Goal: Information Seeking & Learning: Check status

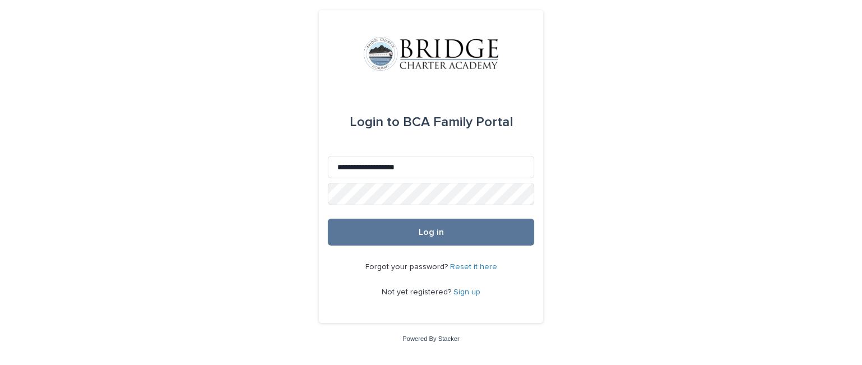
click at [328, 219] on button "Log in" at bounding box center [431, 232] width 207 height 27
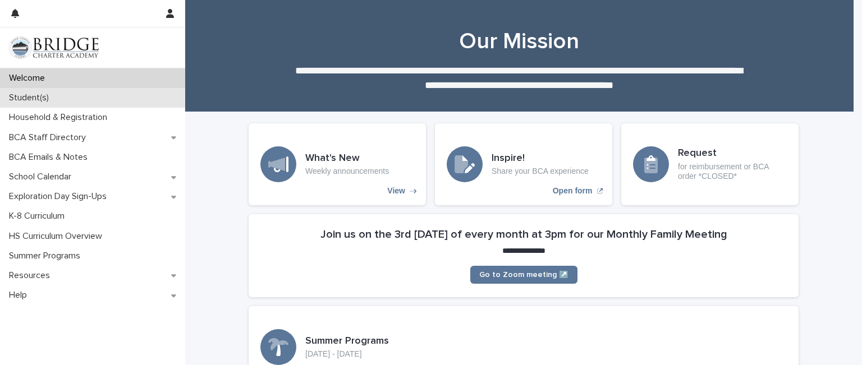
click at [43, 95] on p "Student(s)" at bounding box center [30, 98] width 53 height 11
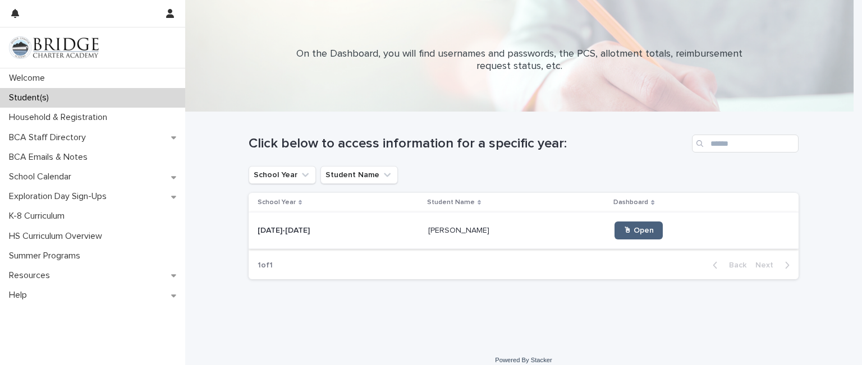
click at [623, 227] on span "🖱 Open" at bounding box center [638, 231] width 30 height 8
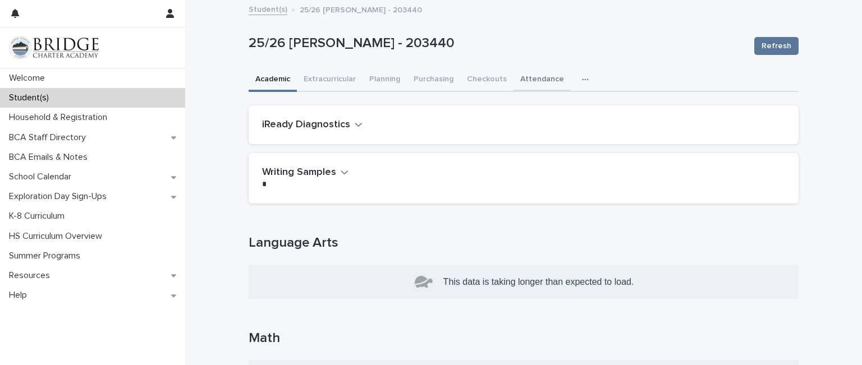
click at [551, 80] on button "Attendance" at bounding box center [542, 80] width 57 height 24
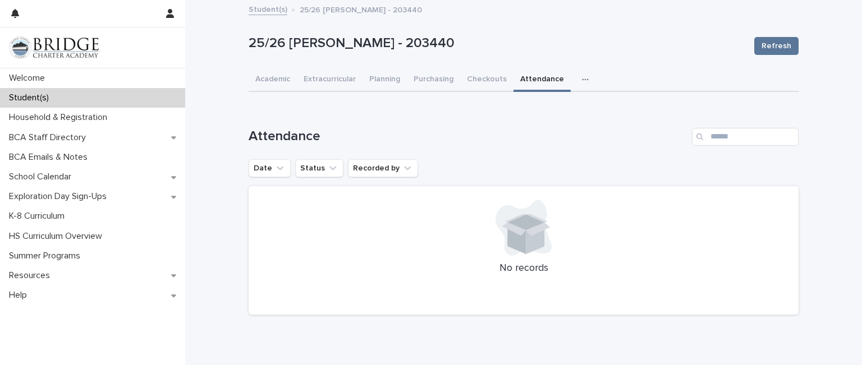
click at [575, 78] on button "button" at bounding box center [587, 79] width 25 height 22
click at [547, 109] on button "General" at bounding box center [550, 108] width 74 height 17
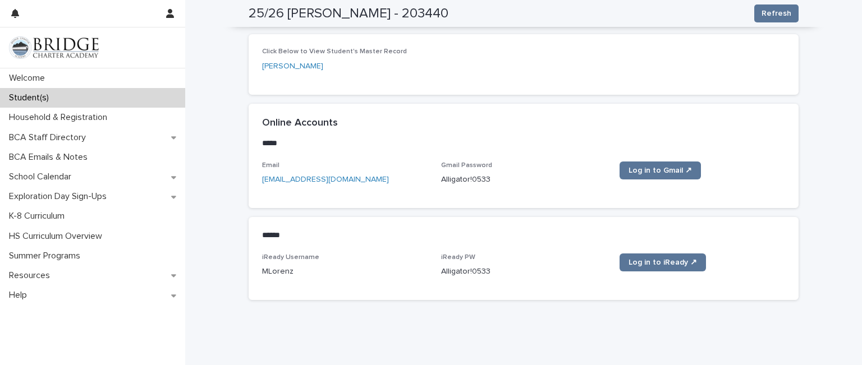
scroll to position [455, 0]
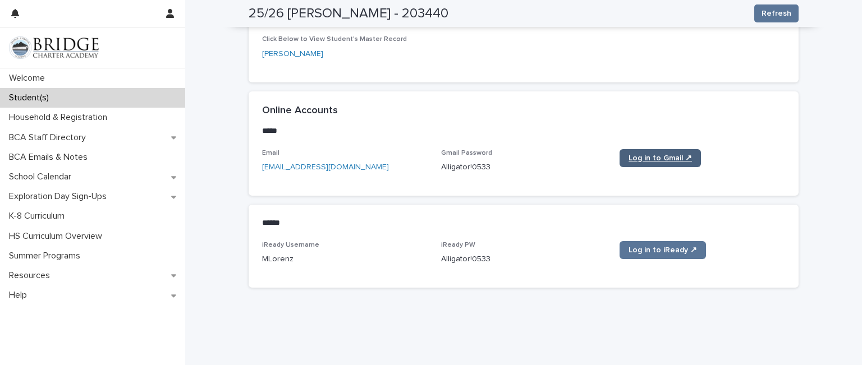
click at [658, 151] on link "Log in to Gmail ↗" at bounding box center [660, 158] width 81 height 18
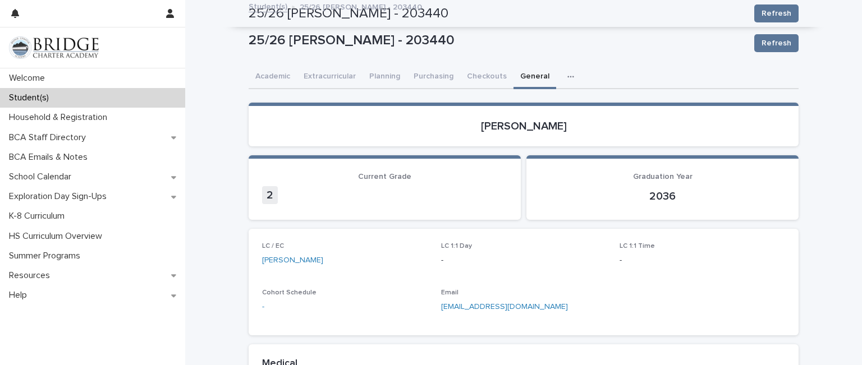
scroll to position [0, 0]
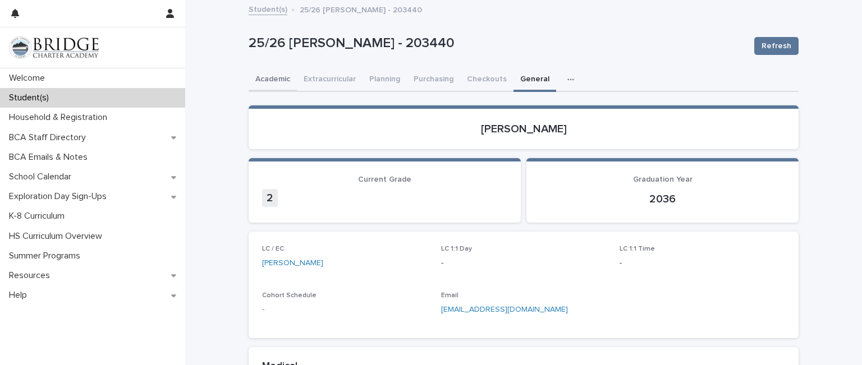
click at [269, 76] on button "Academic" at bounding box center [273, 80] width 48 height 24
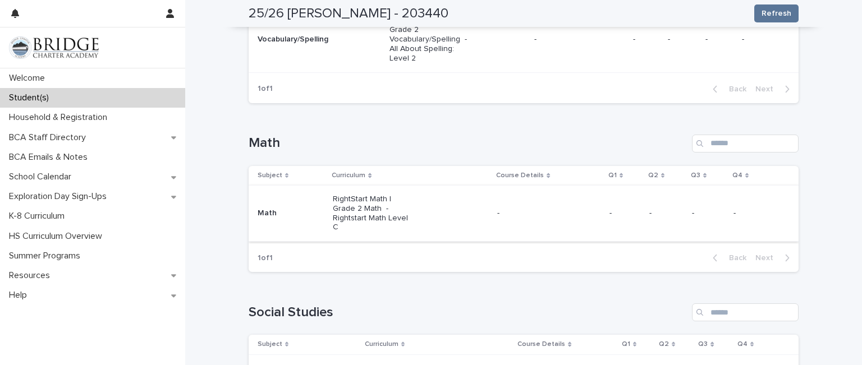
scroll to position [393, 0]
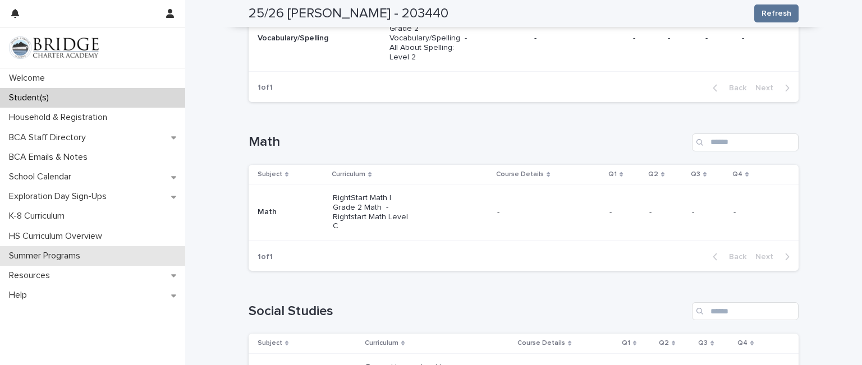
click at [48, 260] on p "Summer Programs" at bounding box center [46, 256] width 85 height 11
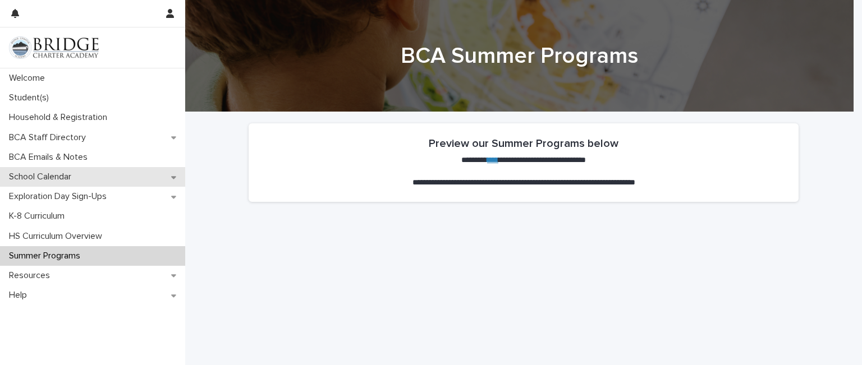
click at [57, 175] on p "School Calendar" at bounding box center [42, 177] width 76 height 11
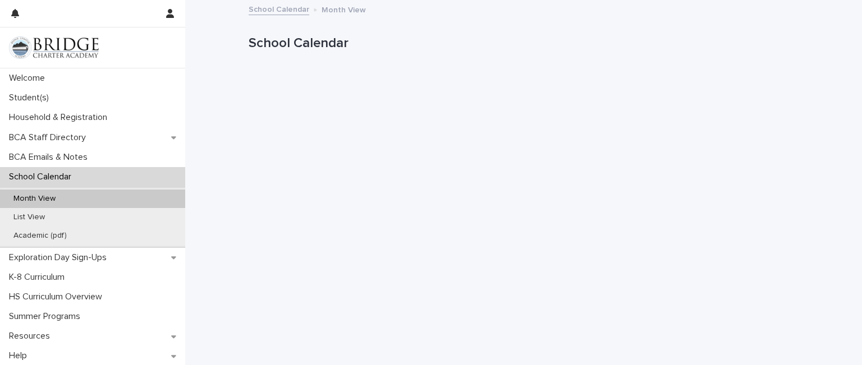
click at [24, 199] on p "Month View" at bounding box center [34, 199] width 60 height 10
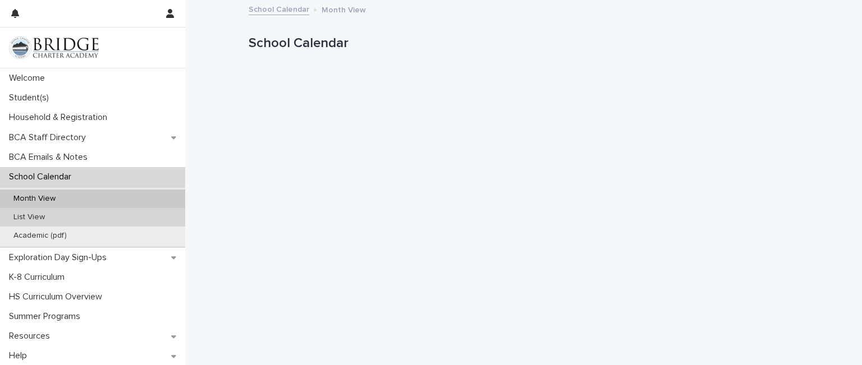
click at [27, 213] on p "List View" at bounding box center [28, 218] width 49 height 10
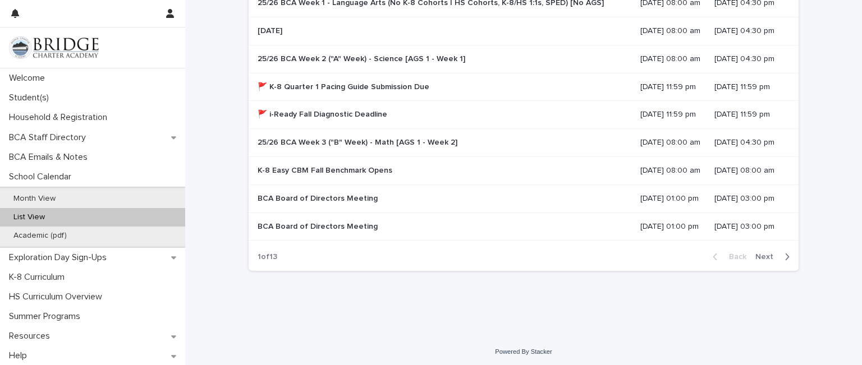
scroll to position [226, 0]
click at [769, 256] on span "Next" at bounding box center [767, 255] width 25 height 8
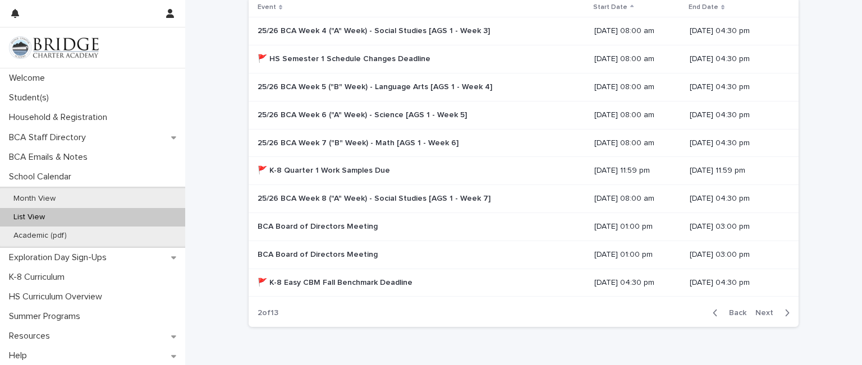
scroll to position [224, 0]
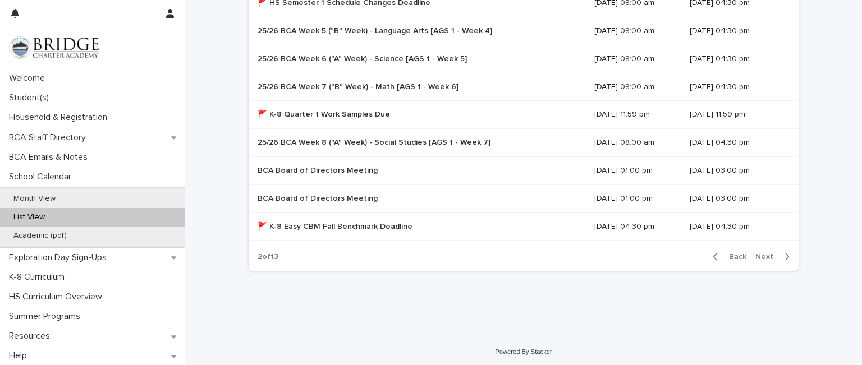
click at [731, 256] on span "Back" at bounding box center [734, 257] width 24 height 8
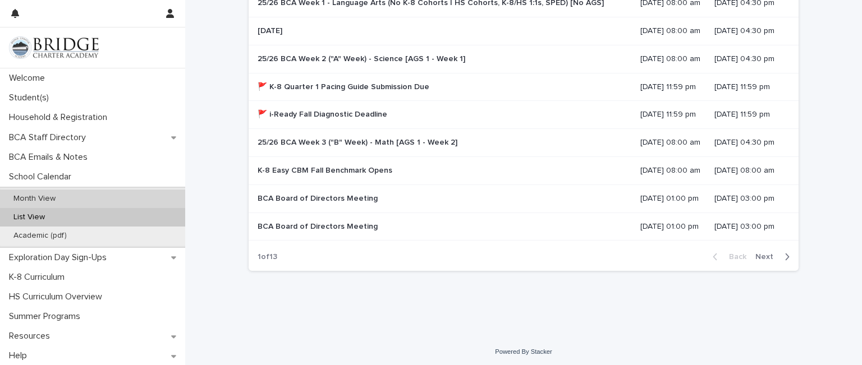
click at [57, 196] on p "Month View" at bounding box center [34, 199] width 60 height 10
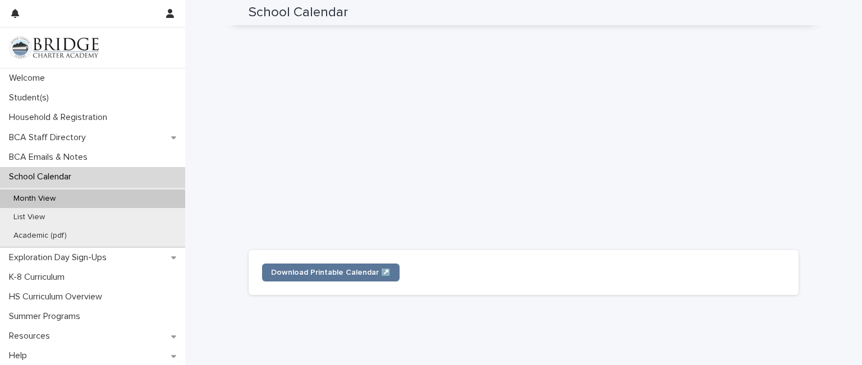
scroll to position [363, 0]
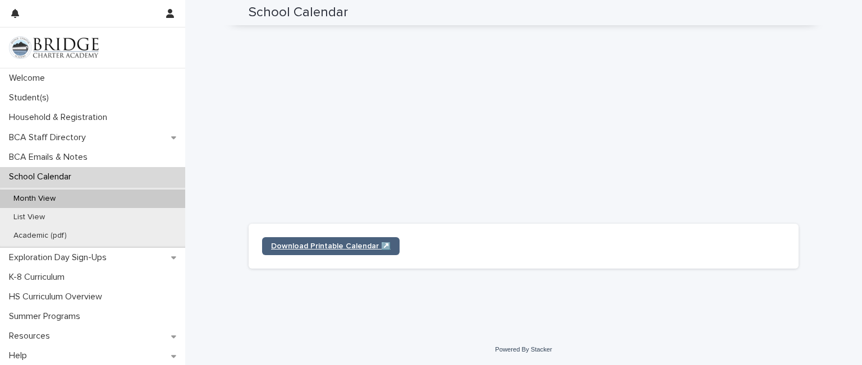
click at [376, 240] on link "Download Printable Calendar ↗️" at bounding box center [330, 246] width 137 height 18
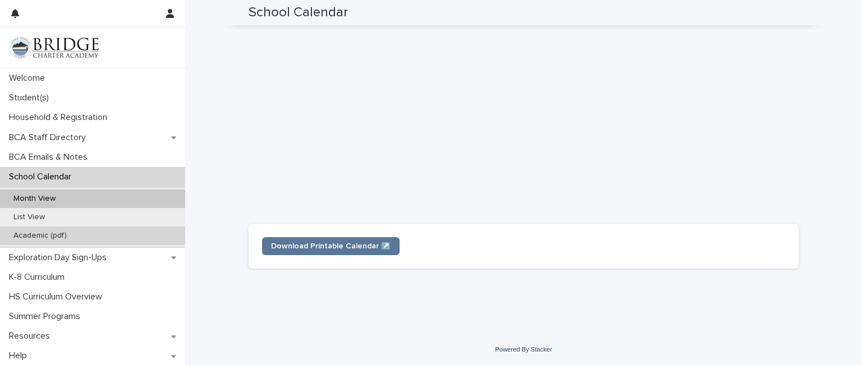
click at [32, 238] on p "Academic (pdf)" at bounding box center [39, 236] width 71 height 10
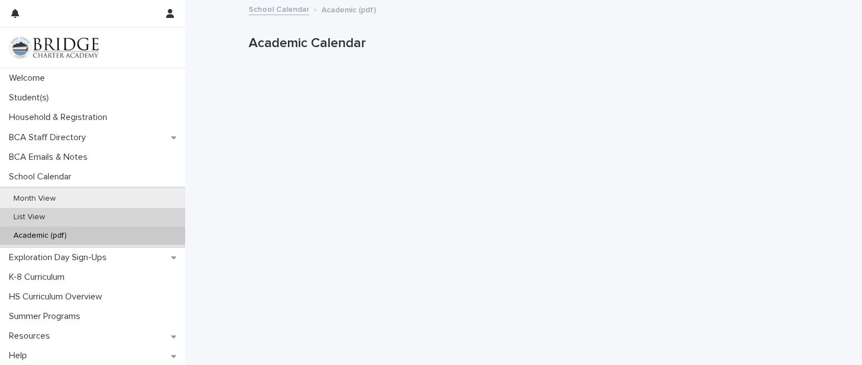
click at [40, 216] on p "List View" at bounding box center [28, 218] width 49 height 10
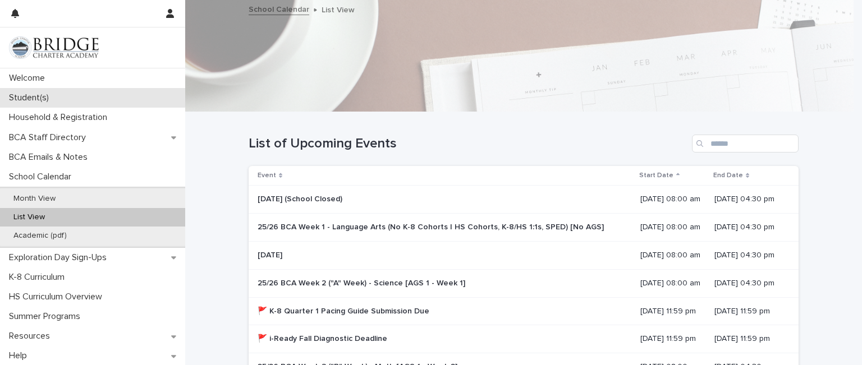
click at [42, 96] on p "Student(s)" at bounding box center [30, 98] width 53 height 11
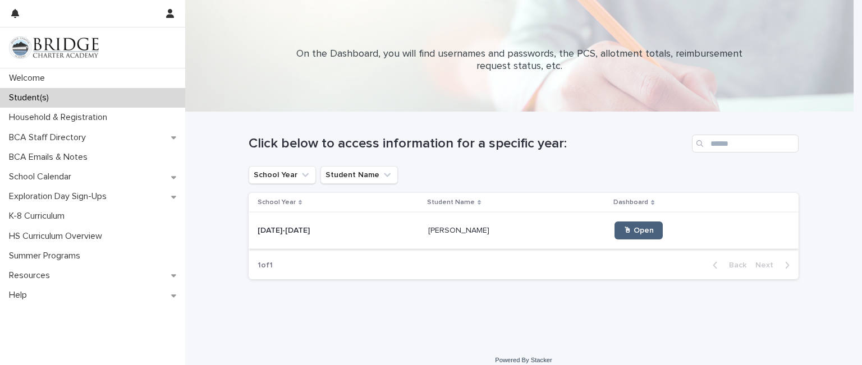
click at [623, 229] on span "🖱 Open" at bounding box center [638, 231] width 30 height 8
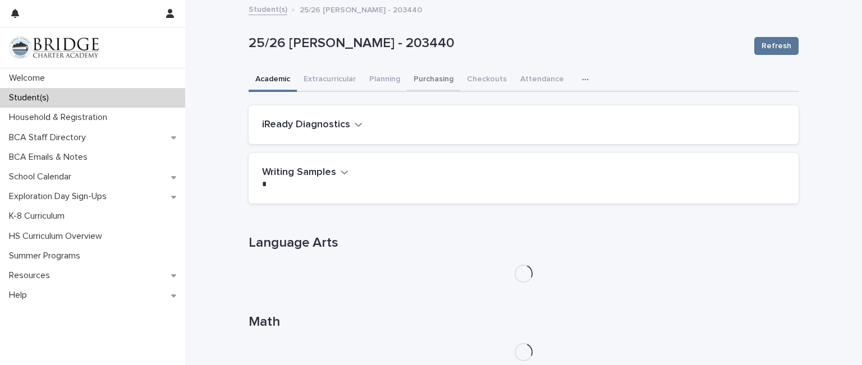
click at [429, 78] on button "Purchasing" at bounding box center [433, 80] width 53 height 24
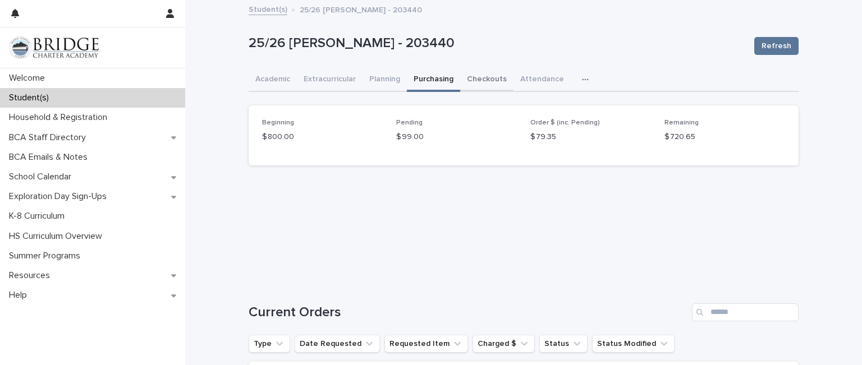
click at [484, 76] on button "Checkouts" at bounding box center [486, 80] width 53 height 24
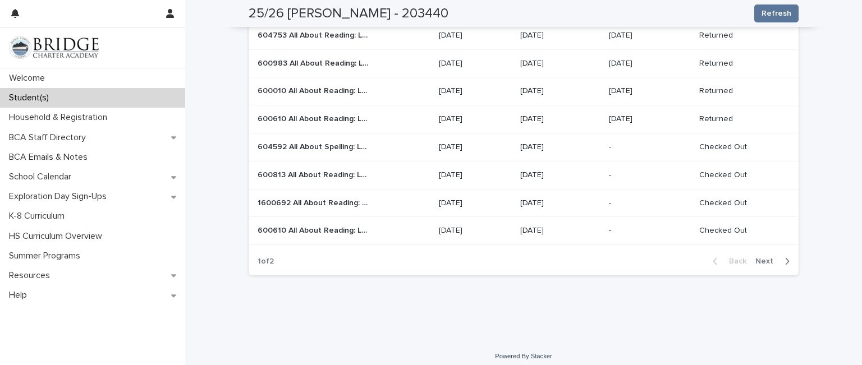
scroll to position [802, 0]
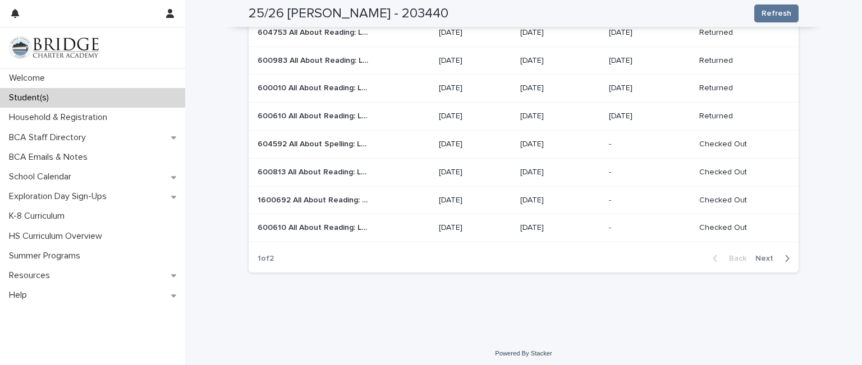
click at [762, 255] on span "Next" at bounding box center [767, 259] width 25 height 8
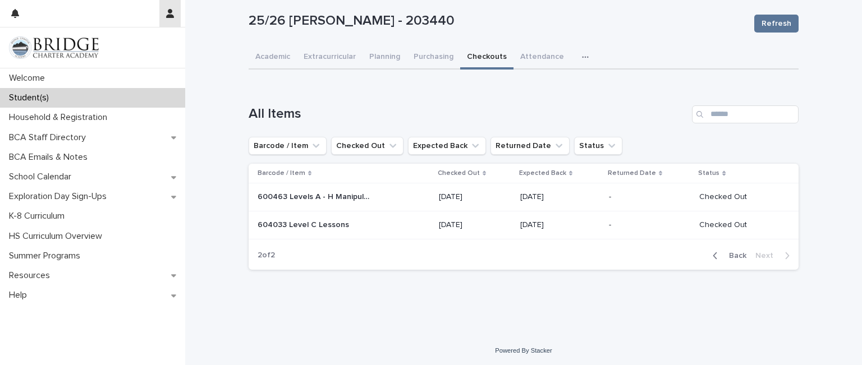
click at [169, 8] on button "button" at bounding box center [169, 13] width 21 height 27
click at [125, 45] on p "Log Out" at bounding box center [137, 47] width 71 height 19
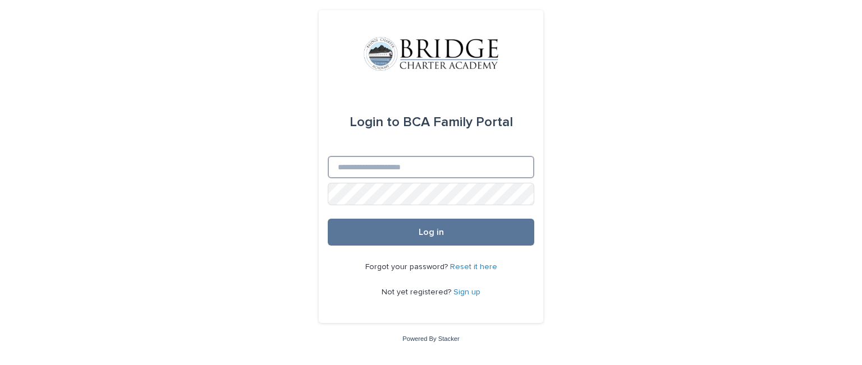
type input "**********"
